Goal: Communication & Community: Answer question/provide support

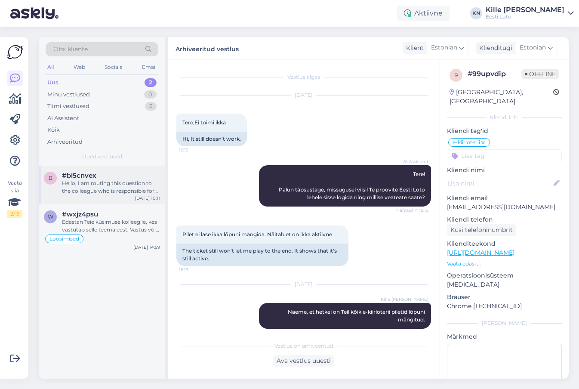
scroll to position [9, 0]
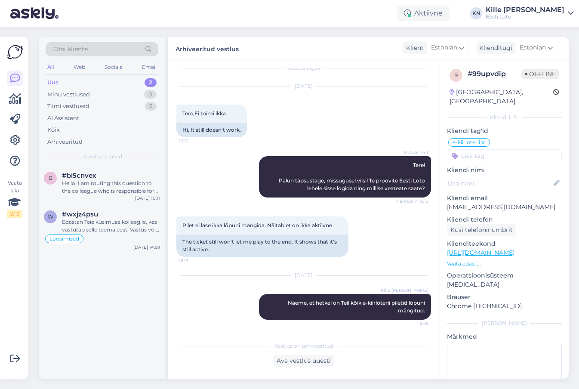
click at [97, 80] on div "Uus 2" at bounding box center [102, 83] width 113 height 12
click at [111, 178] on div "#bi5cnvex" at bounding box center [111, 176] width 98 height 8
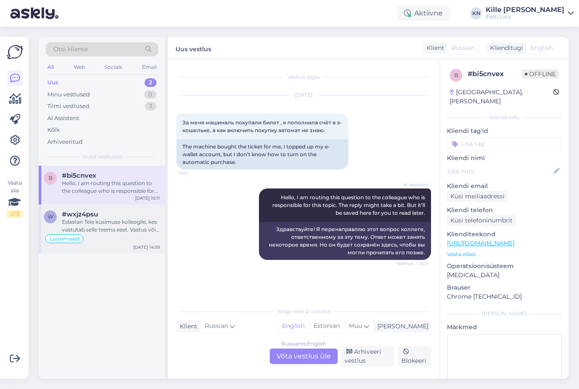
click at [108, 211] on div "#wxjz4psu" at bounding box center [111, 214] width 98 height 8
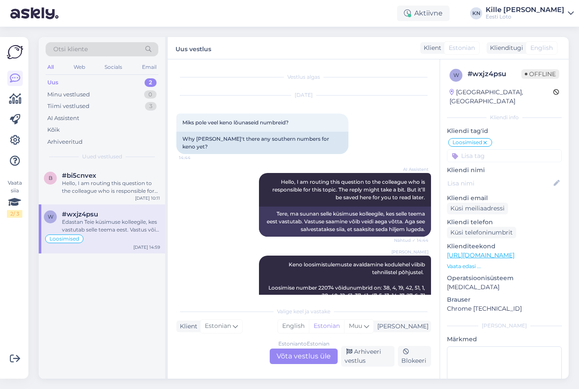
scroll to position [1988, 0]
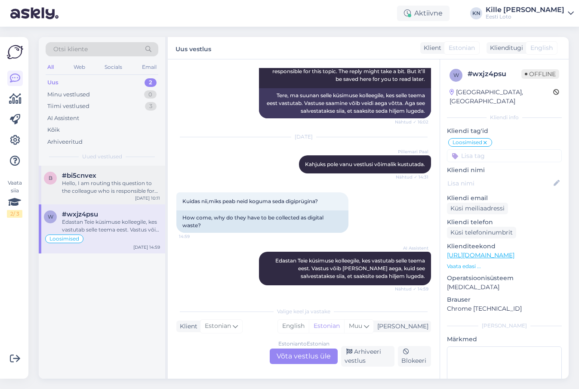
click at [97, 182] on div "Hello, I am routing this question to the colleague who is responsible for this …" at bounding box center [111, 186] width 98 height 15
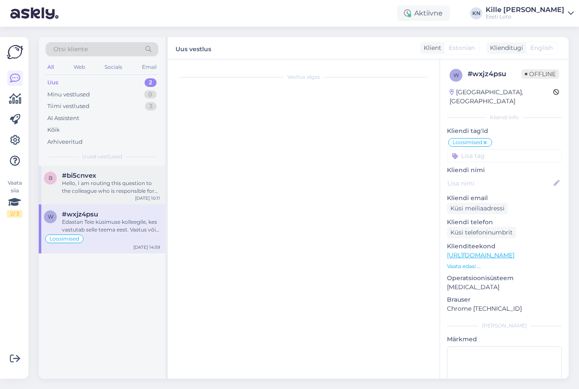
scroll to position [0, 0]
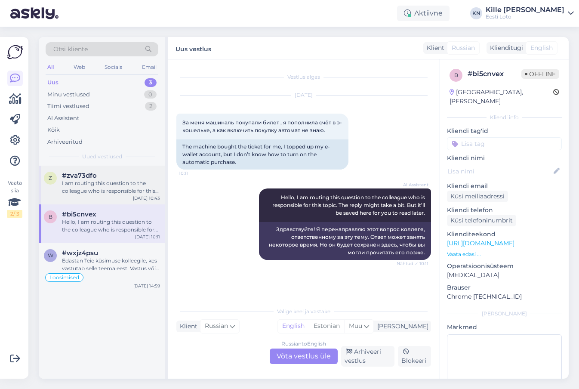
click at [113, 174] on div "#zva73dfo" at bounding box center [111, 176] width 98 height 8
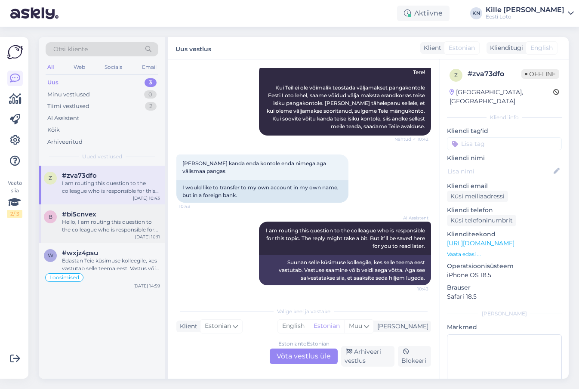
click at [95, 229] on div "Hello, I am routing this question to the colleague who is responsible for this …" at bounding box center [111, 225] width 98 height 15
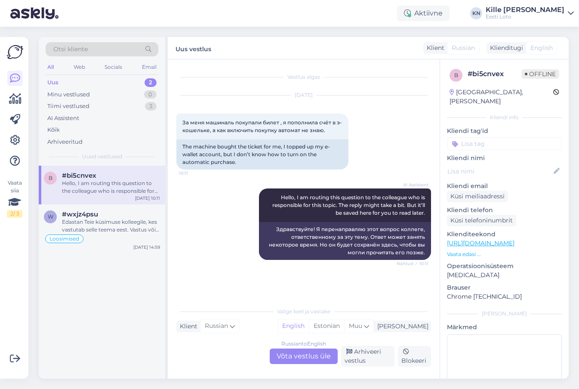
click at [283, 357] on div "Russian to English Võta vestlus üle" at bounding box center [304, 355] width 68 height 15
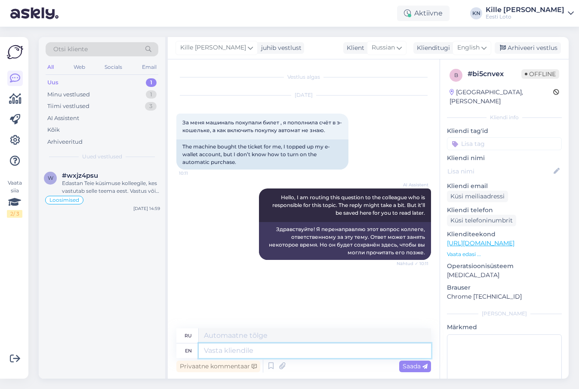
click at [252, 348] on textarea at bounding box center [315, 350] width 232 height 15
click at [472, 44] on span "English" at bounding box center [468, 47] width 22 height 9
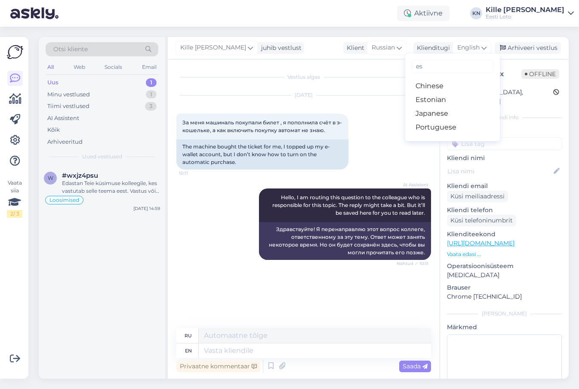
type input "es"
click at [451, 101] on link "Estonian" at bounding box center [452, 100] width 95 height 14
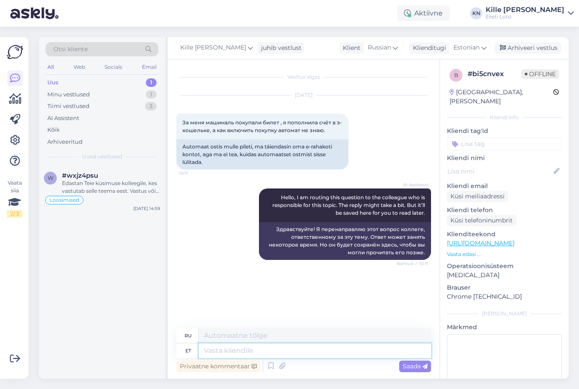
click at [313, 352] on textarea at bounding box center [315, 350] width 232 height 15
type textarea "Palun t"
type textarea "Пожалуйста"
type textarea "Palun täpsustage, as"
type textarea "Пожалуйста, уточните,"
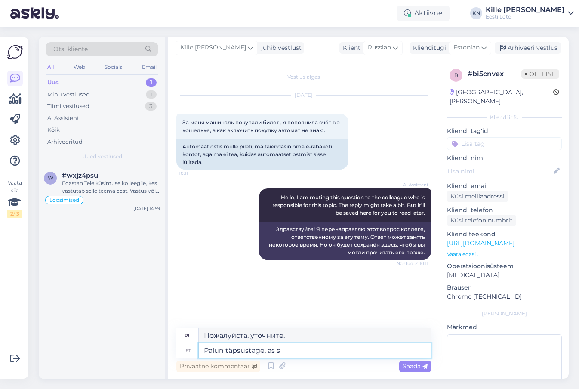
type textarea "Palun täpsustage, as so"
type textarea "Пожалуйста, укажите, как"
type textarea "Palun täpsustage, ka"
type textarea "Пожалуйста, уточните,"
type textarea "Palun täpsustage, kas soo"
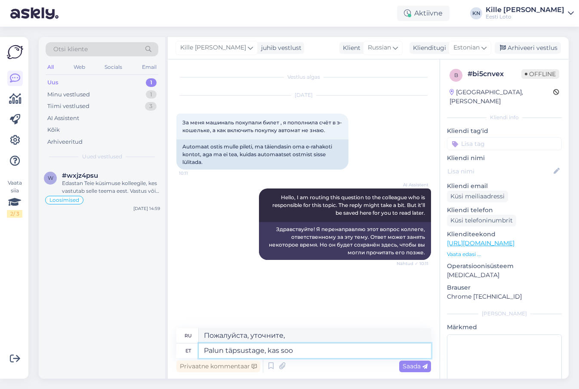
type textarea "Пожалуйста, укажите,"
type textarea "Palun täpsustage, kas soovite vo"
type textarea "Пожалуйста, уточните, хотите ли вы"
type textarea "Palun täpsustage, kas soovite vormistada pü"
type textarea "Пожалуйста, укажите, хотите ли вы формализовать"
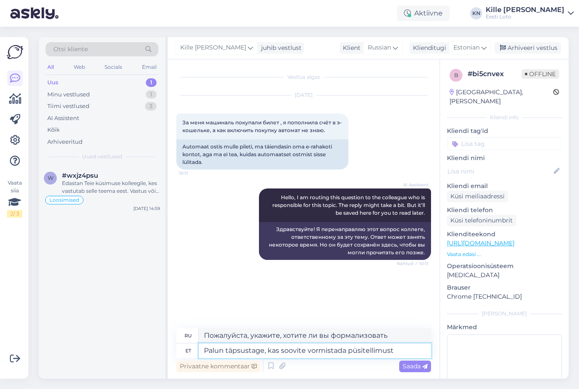
type textarea "Palun täpsustage, kas soovite vormistada püsitellimust?"
type textarea "Укажите, пожалуйста, хотите ли вы оформить постоянное поручение?"
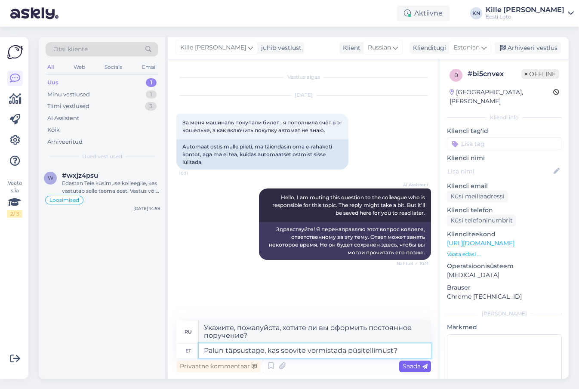
type textarea "Palun täpsustage, kas soovite vormistada püsitellimust?"
click at [415, 367] on span "Saada" at bounding box center [415, 366] width 25 height 8
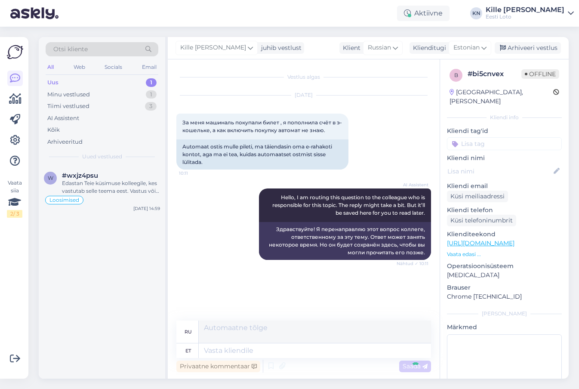
scroll to position [8, 0]
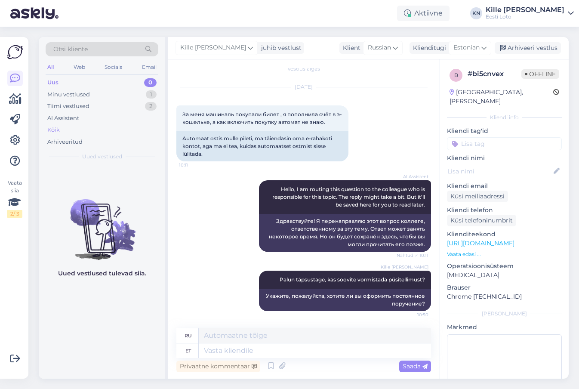
click at [60, 128] on div "Kõik" at bounding box center [102, 130] width 113 height 12
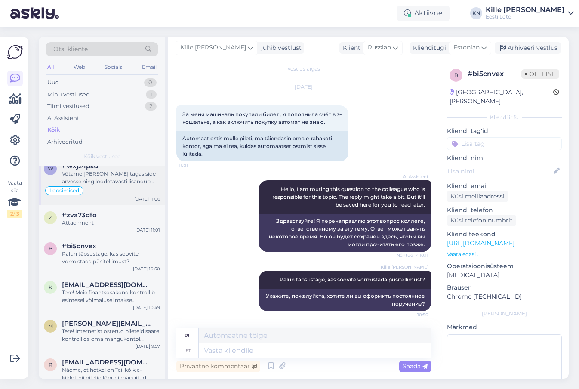
scroll to position [10, 0]
click at [105, 185] on div "Võtame [PERSON_NAME] tagasiside arvesse ning loodetavasti lisandub see võimalus…" at bounding box center [111, 176] width 98 height 15
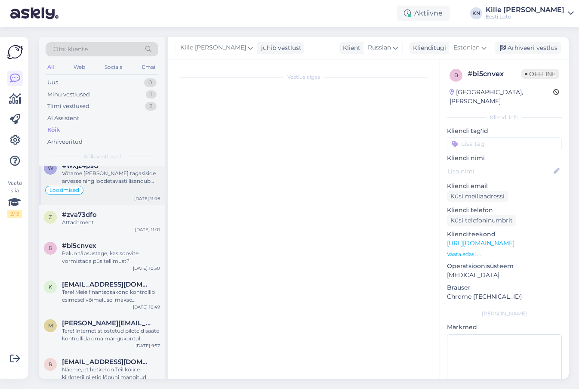
scroll to position [2016, 0]
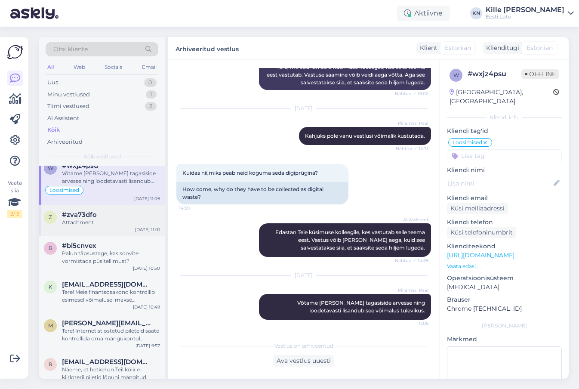
click at [92, 227] on div "z #zva73dfo Attachment [DATE] 11:01" at bounding box center [102, 220] width 126 height 31
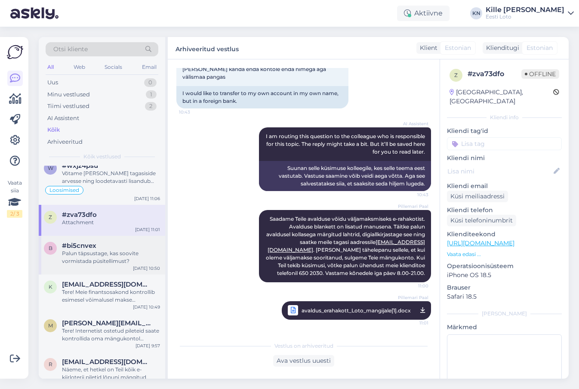
click at [106, 257] on div "Palun täpsustage, kas soovite vormistada püsitellimust?" at bounding box center [111, 256] width 98 height 15
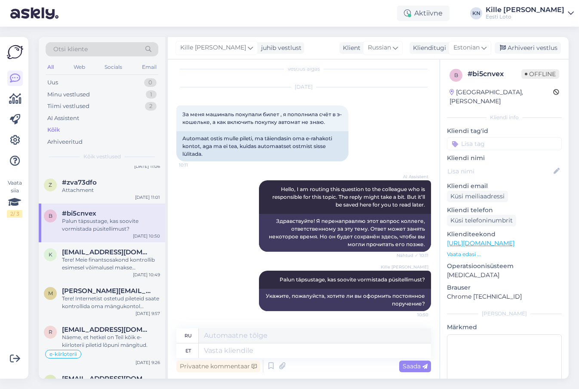
scroll to position [50, 0]
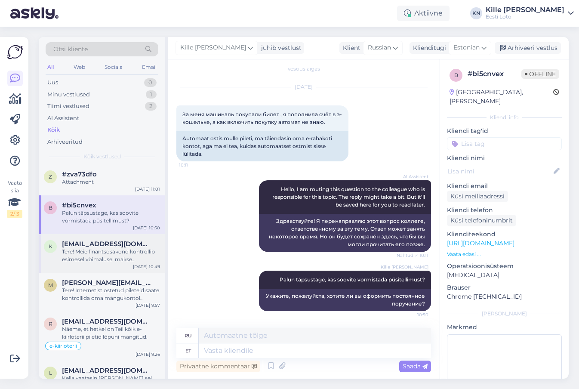
click at [104, 254] on div "Tere! Meie finantsosakond kontrollib esimesel võimalusel makse [PERSON_NAME] ra…" at bounding box center [111, 255] width 98 height 15
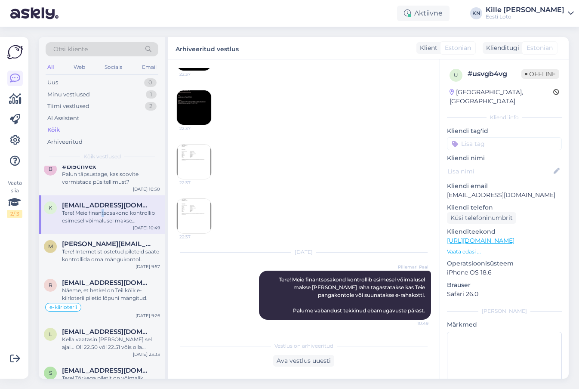
scroll to position [89, 0]
click at [109, 255] on div "Tere! Internetist ostetud pileteid saate kontrollida oma mängukontol valikust “…" at bounding box center [111, 254] width 98 height 15
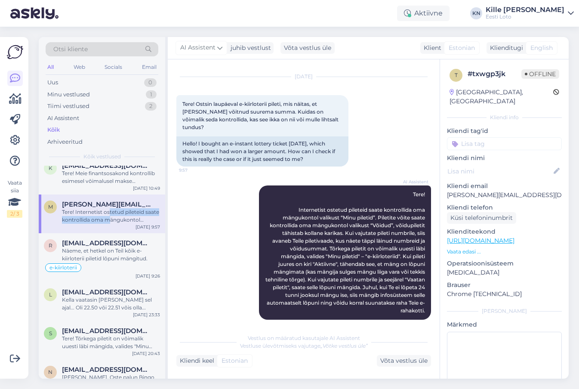
scroll to position [134, 0]
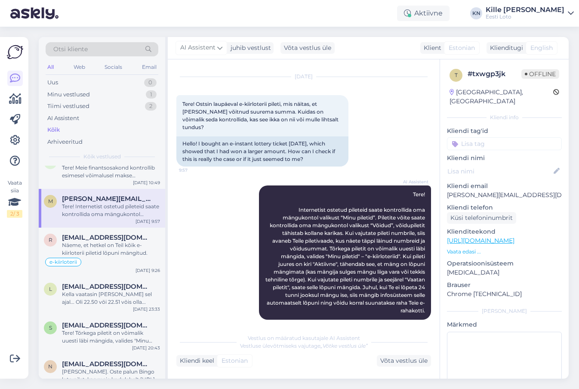
click at [109, 255] on div "Näeme, et hetkel on Teil kõik e-kiirloterii piletid lõpuni mängitud." at bounding box center [111, 248] width 98 height 15
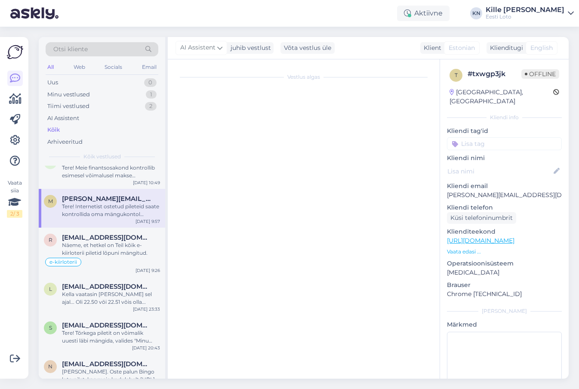
scroll to position [9, 0]
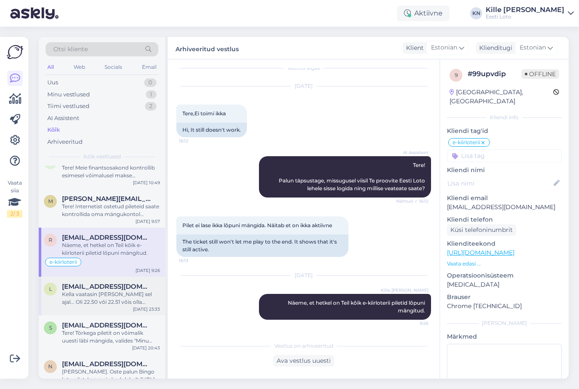
click at [105, 294] on div "Kella vaatasin [PERSON_NAME] sel ajal... Oli 22.50 või 22.51 võis olla..." at bounding box center [111, 297] width 98 height 15
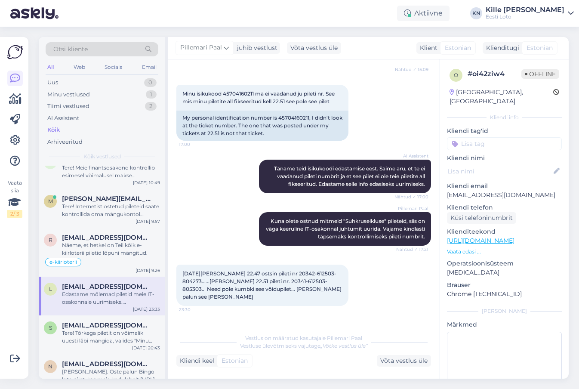
scroll to position [1331, 0]
